Goal: Information Seeking & Learning: Compare options

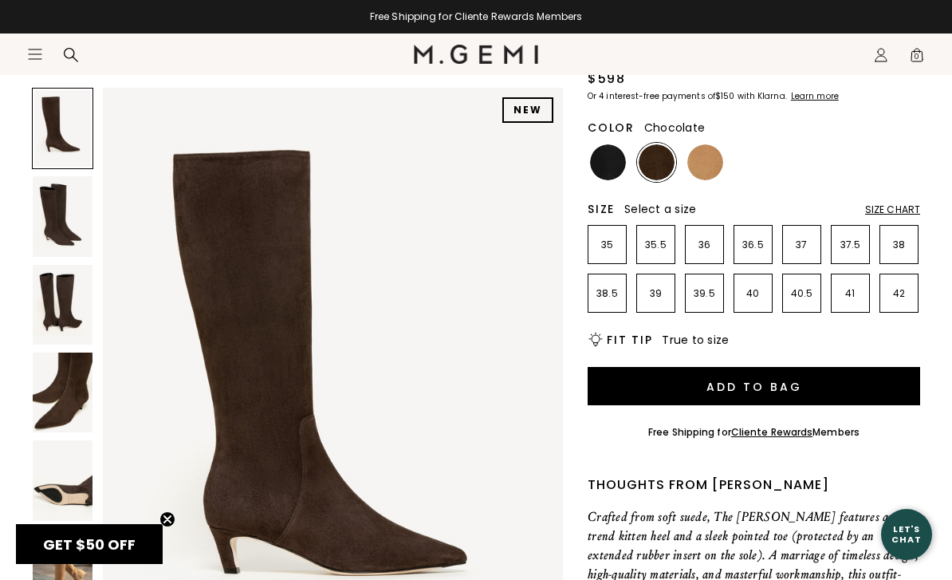
click at [60, 324] on img at bounding box center [63, 305] width 60 height 80
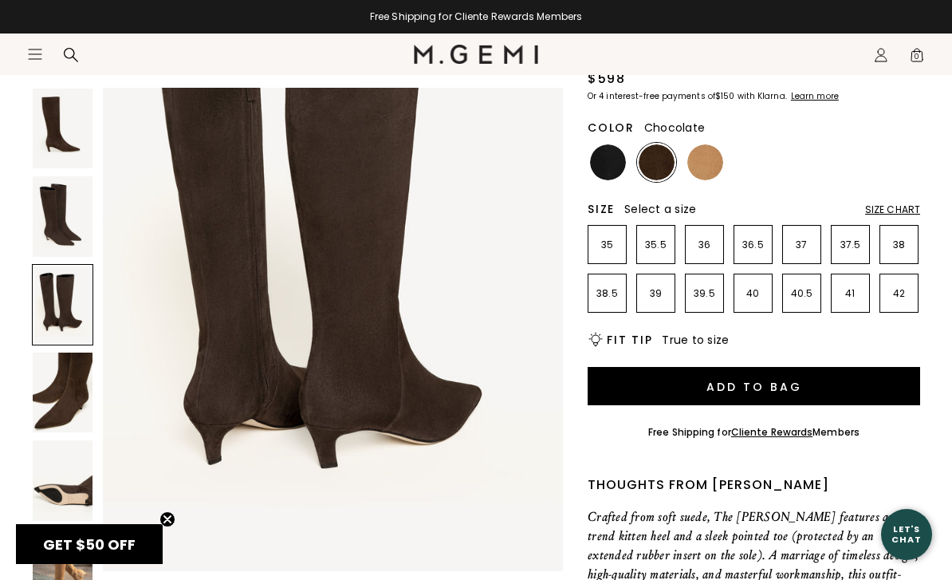
scroll to position [1391, 0]
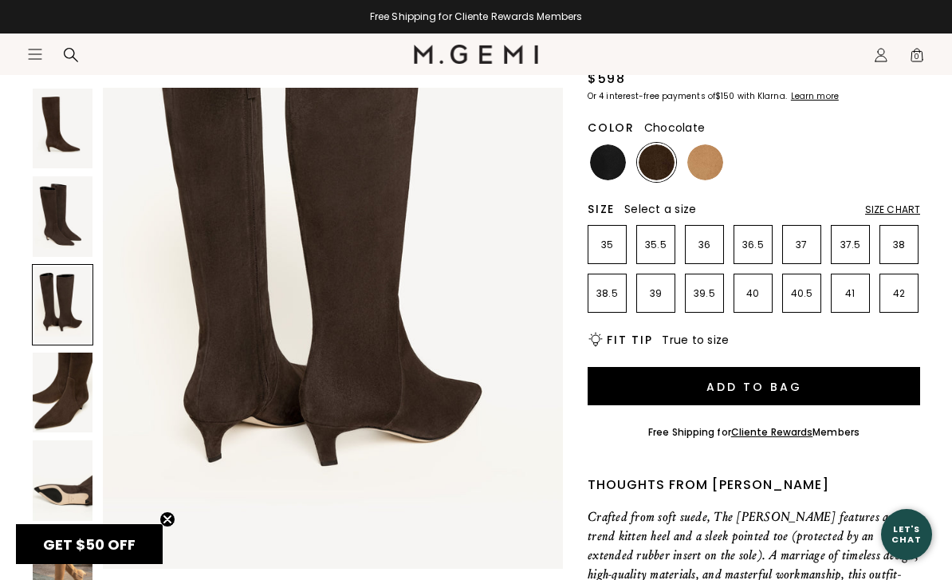
click at [75, 487] on img at bounding box center [63, 480] width 60 height 80
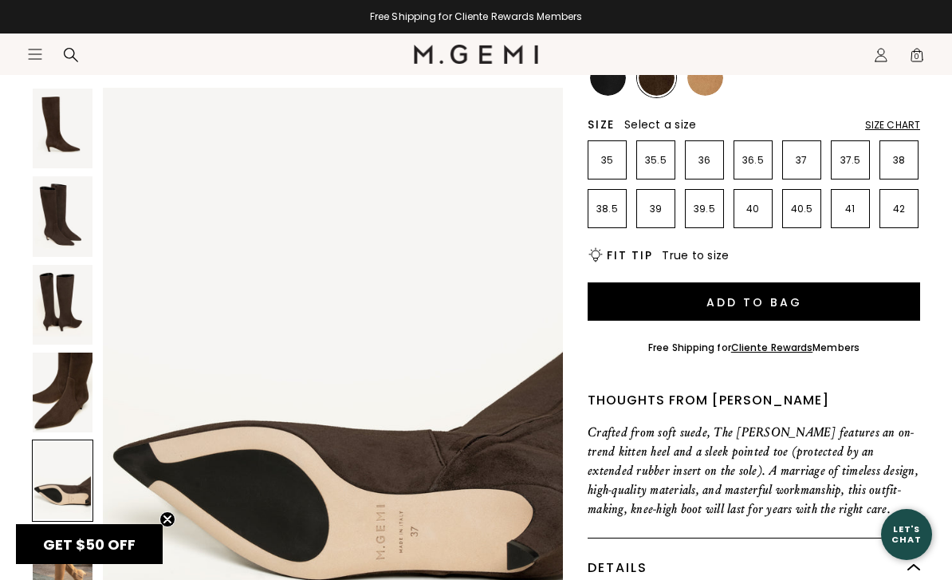
scroll to position [306, 0]
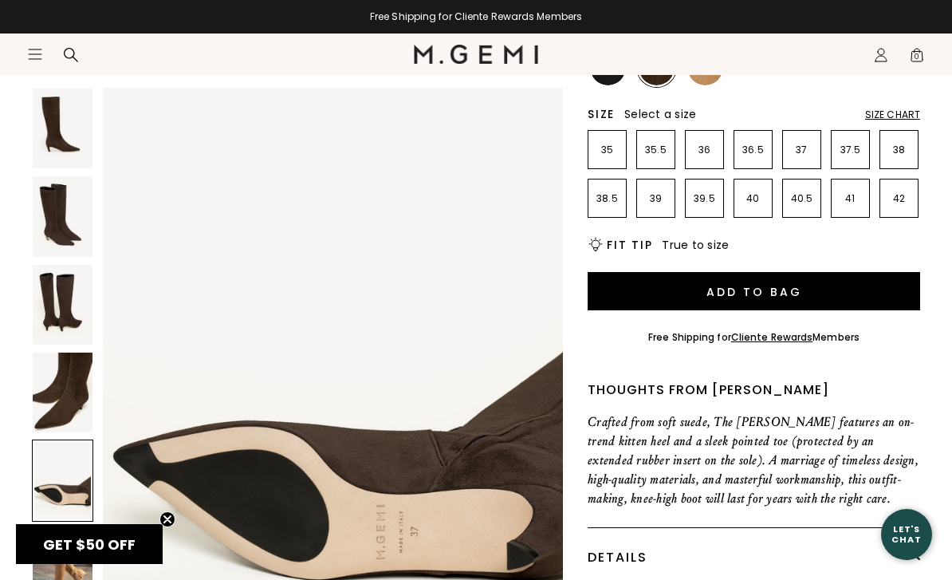
click at [78, 564] on img at bounding box center [63, 569] width 60 height 80
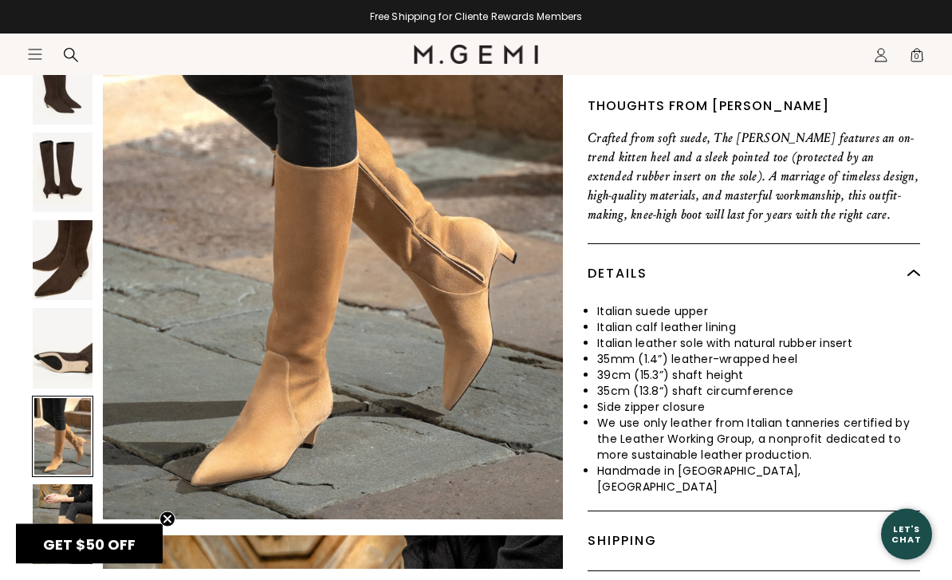
scroll to position [590, 0]
click at [62, 484] on img at bounding box center [63, 524] width 60 height 80
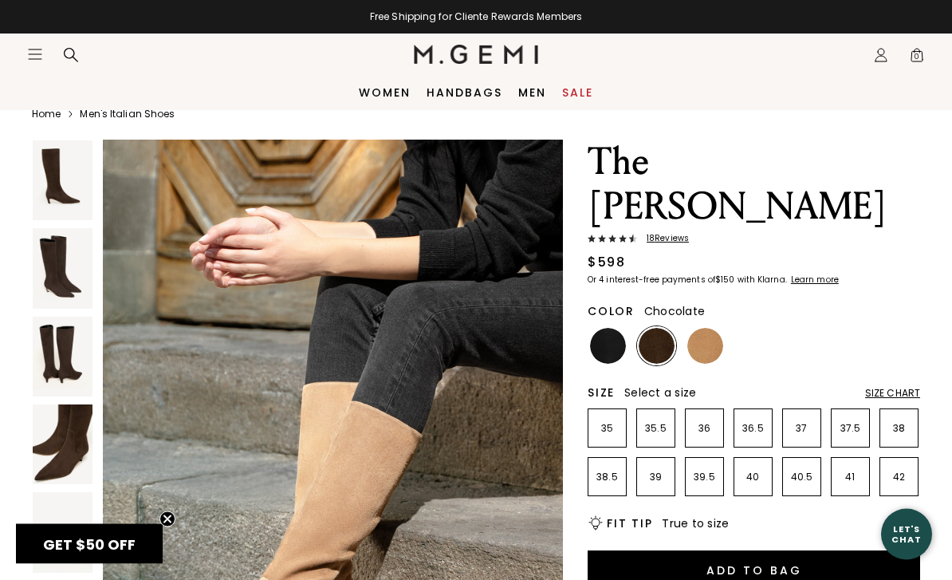
scroll to position [0, 0]
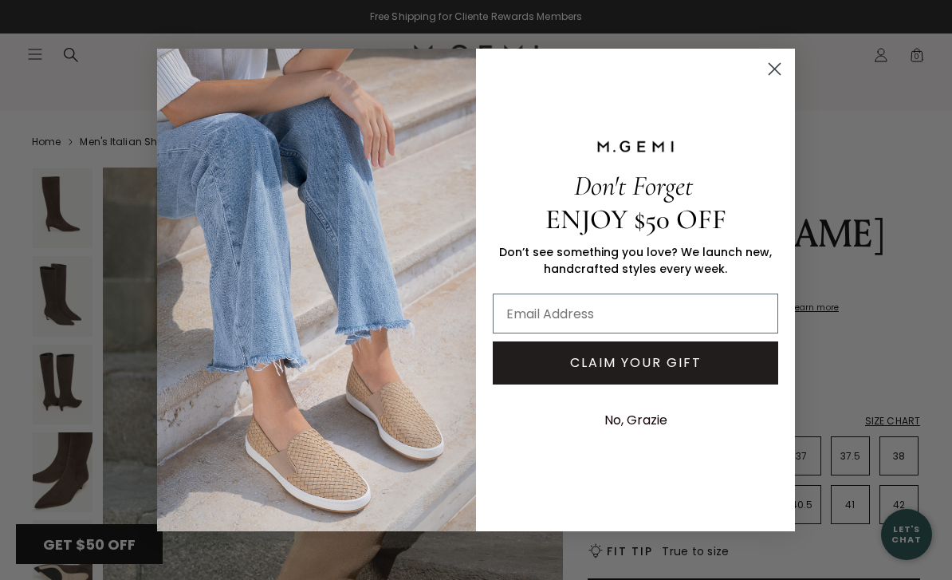
click at [767, 61] on circle "Close dialog" at bounding box center [775, 69] width 26 height 26
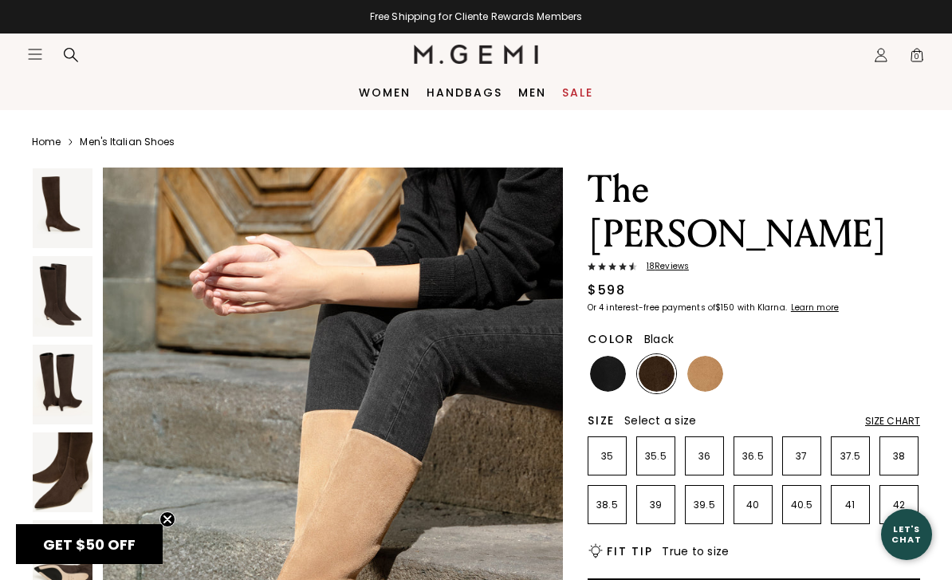
click at [616, 356] on img at bounding box center [608, 374] width 36 height 36
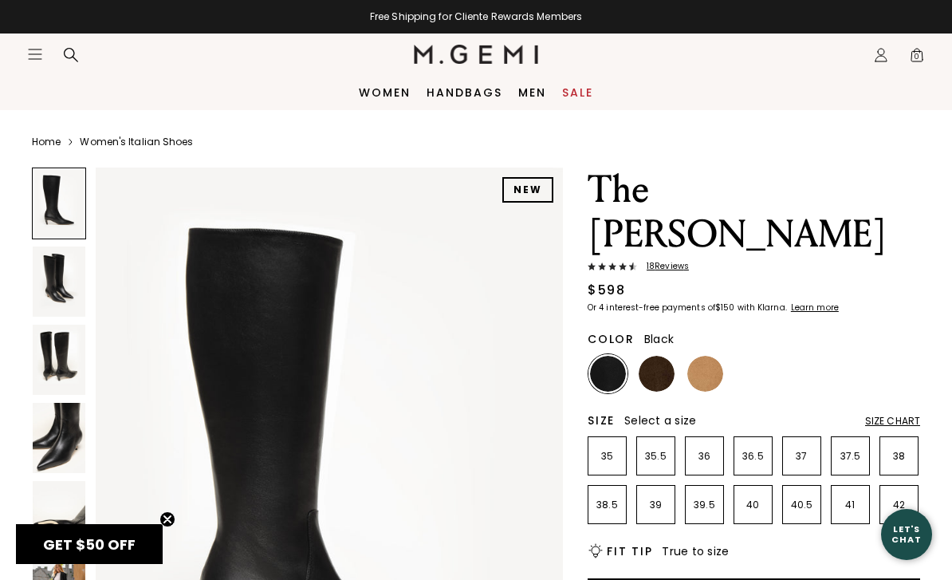
click at [655, 356] on img at bounding box center [657, 374] width 36 height 36
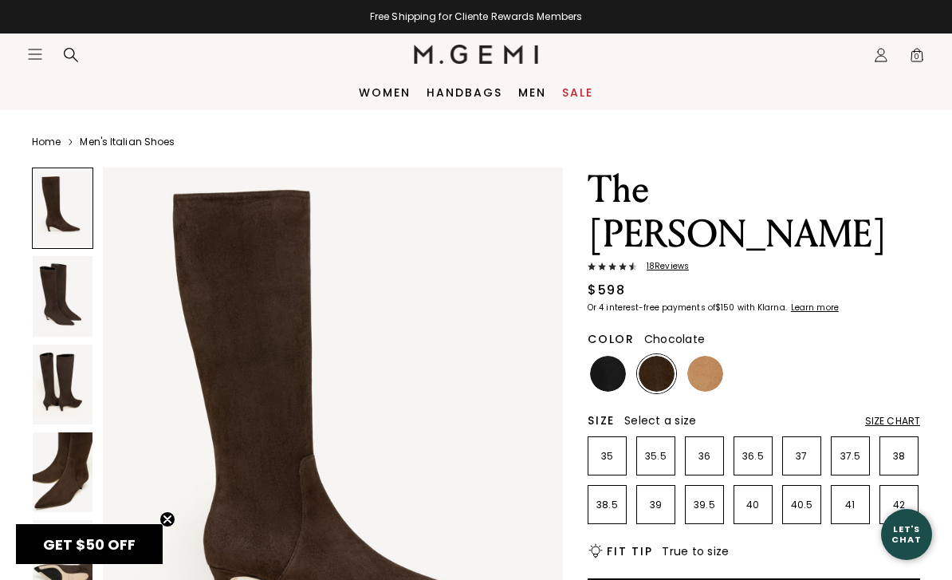
scroll to position [39, 0]
click at [713, 356] on img at bounding box center [706, 374] width 36 height 36
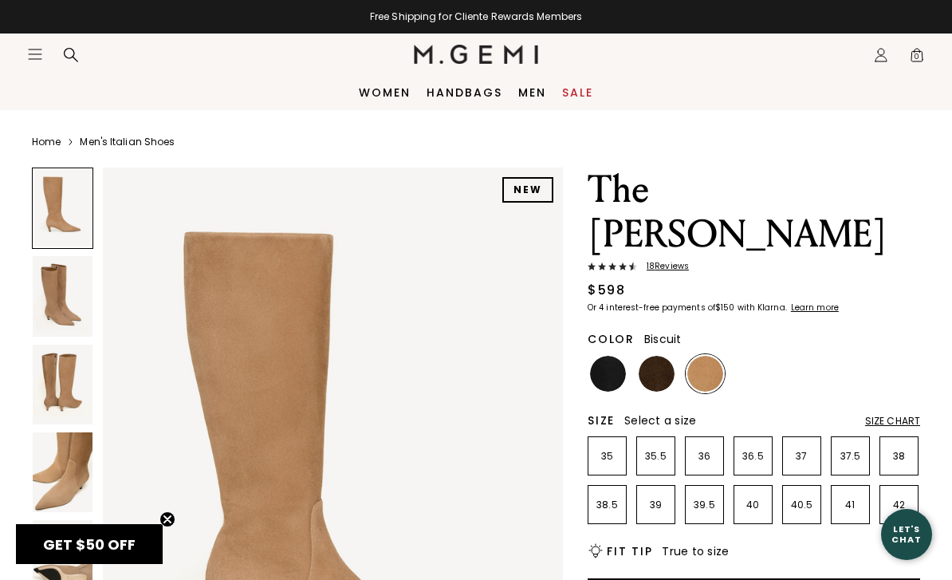
click at [610, 356] on img at bounding box center [608, 374] width 36 height 36
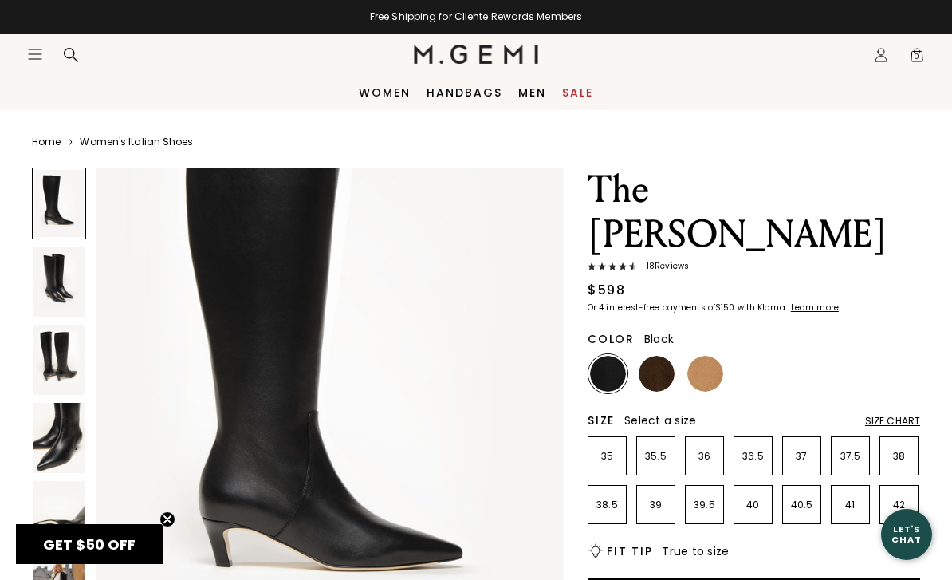
click at [660, 356] on img at bounding box center [657, 374] width 36 height 36
